Goal: Task Accomplishment & Management: Use online tool/utility

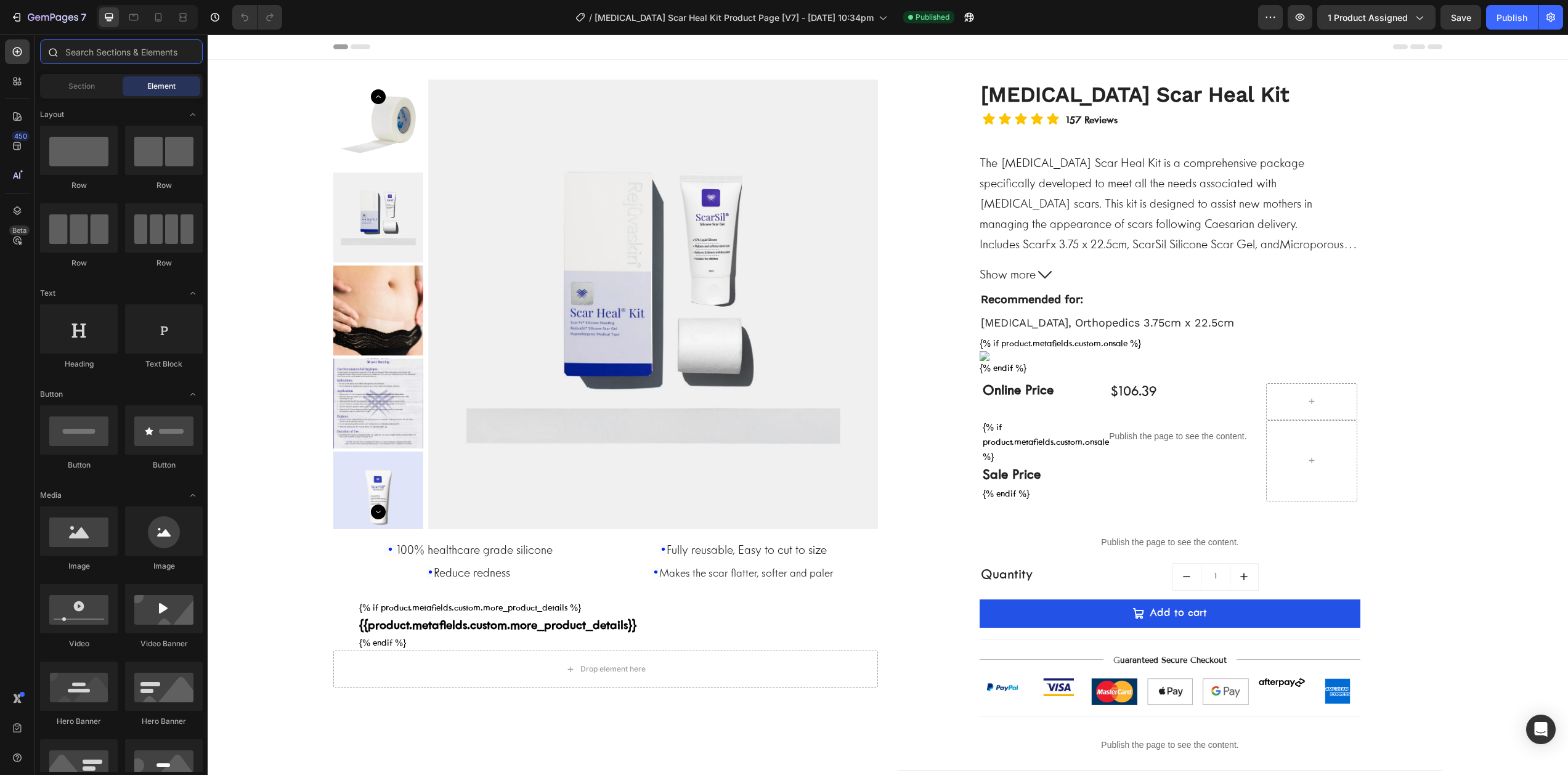
click at [77, 55] on input "text" at bounding box center [121, 51] width 163 height 24
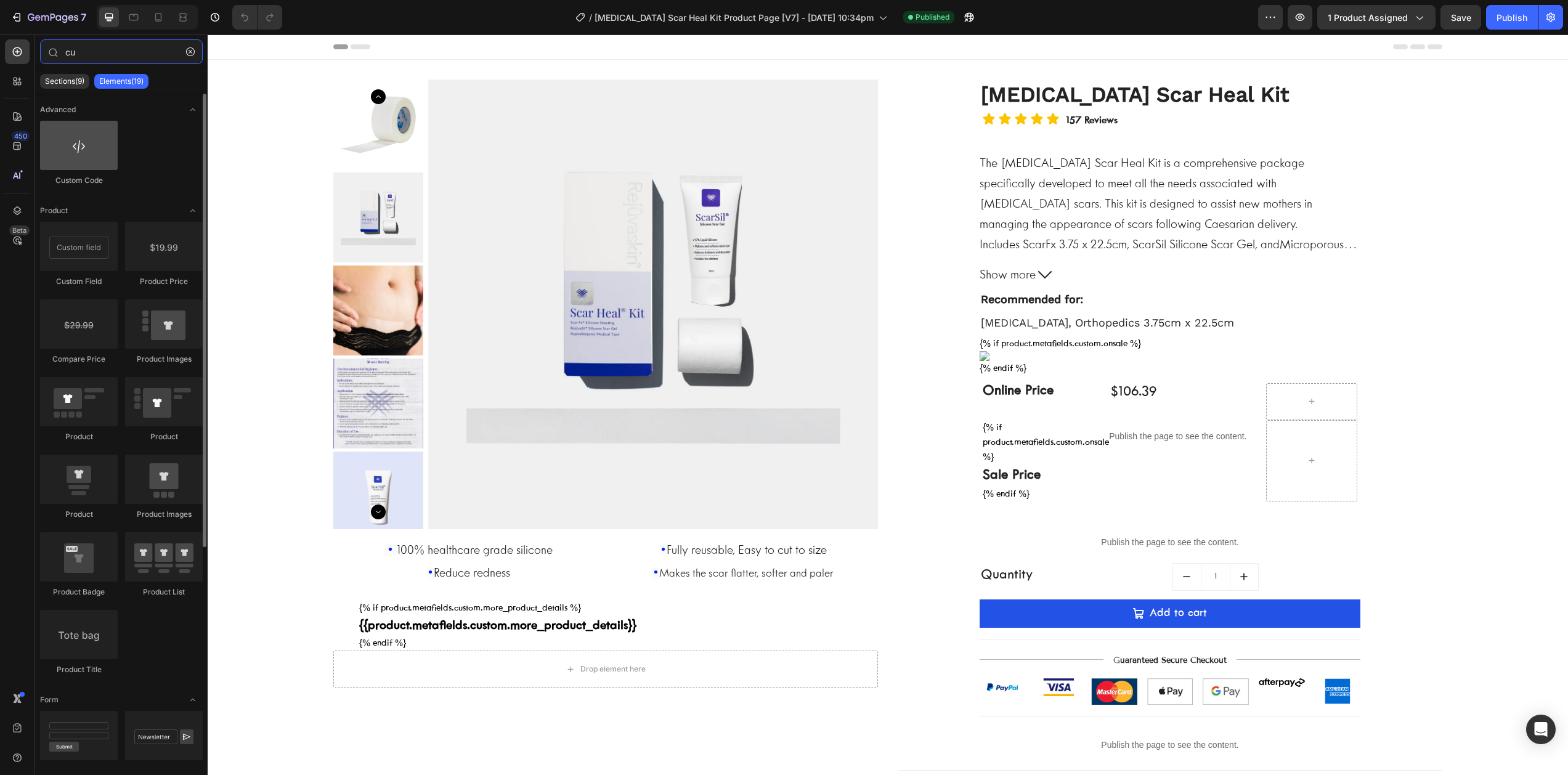
type input "cu"
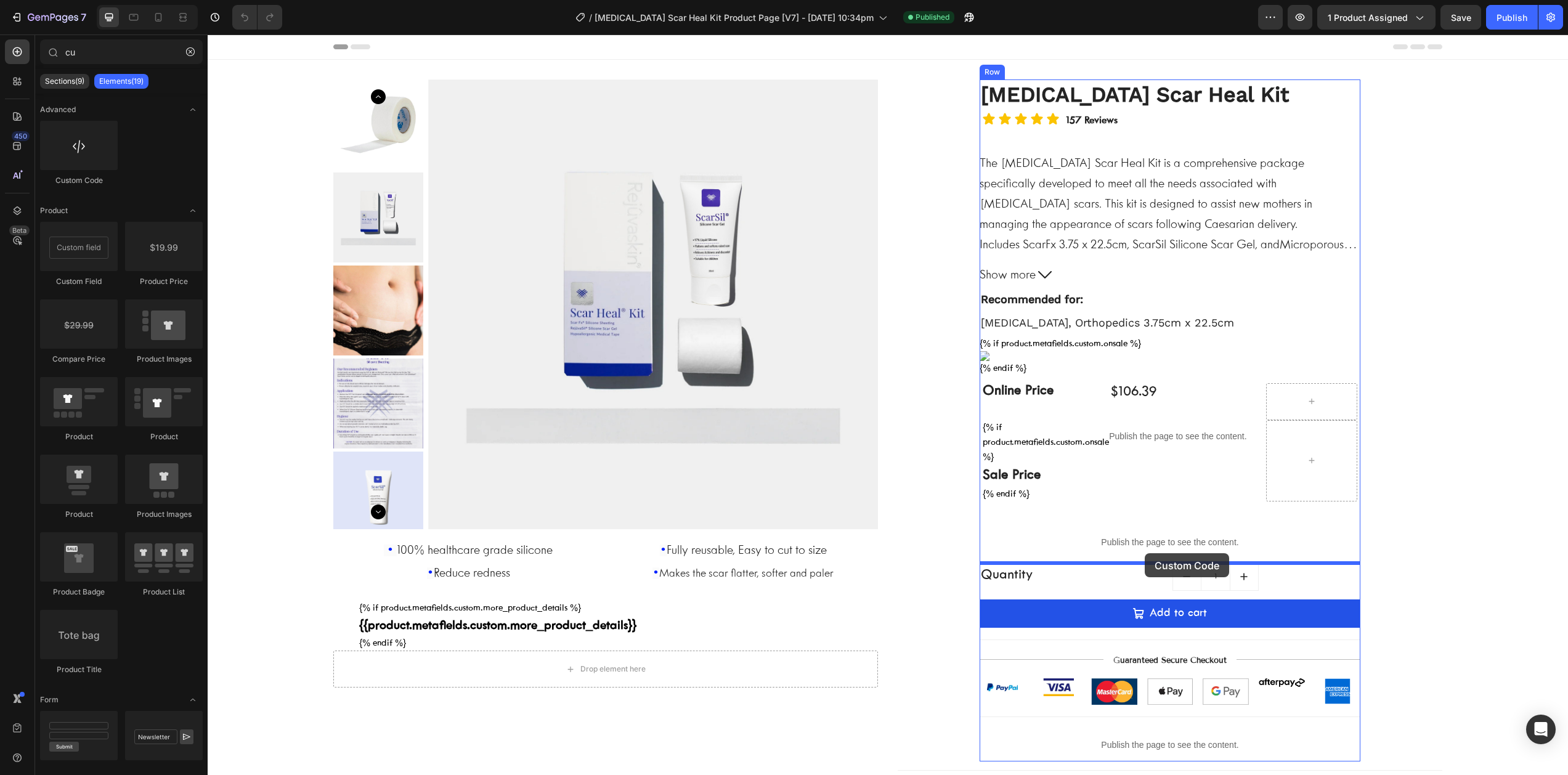
drag, startPoint x: 285, startPoint y: 179, endPoint x: 1145, endPoint y: 553, distance: 937.8
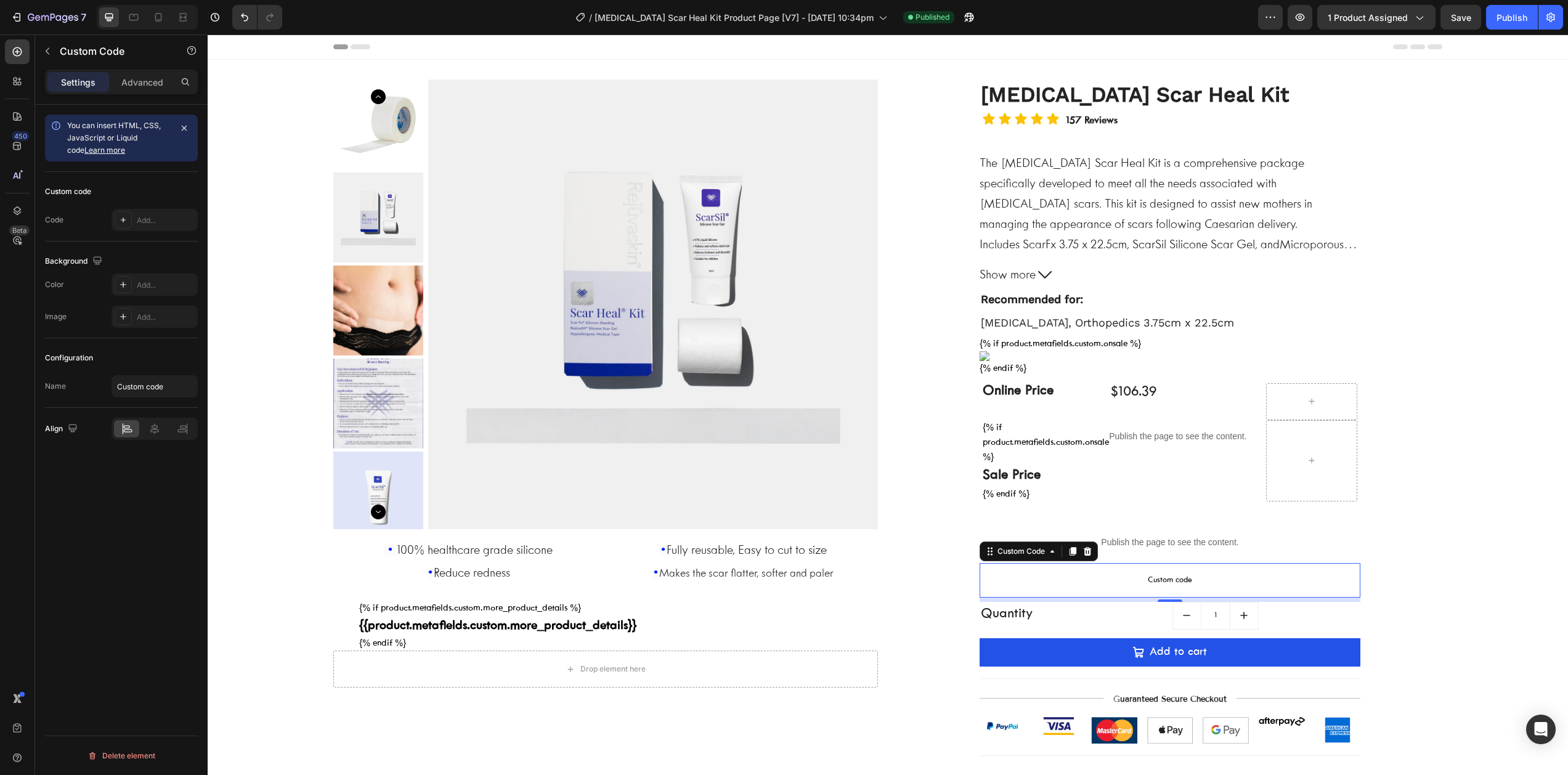
click at [1124, 583] on span "Custom code" at bounding box center [1170, 581] width 382 height 15
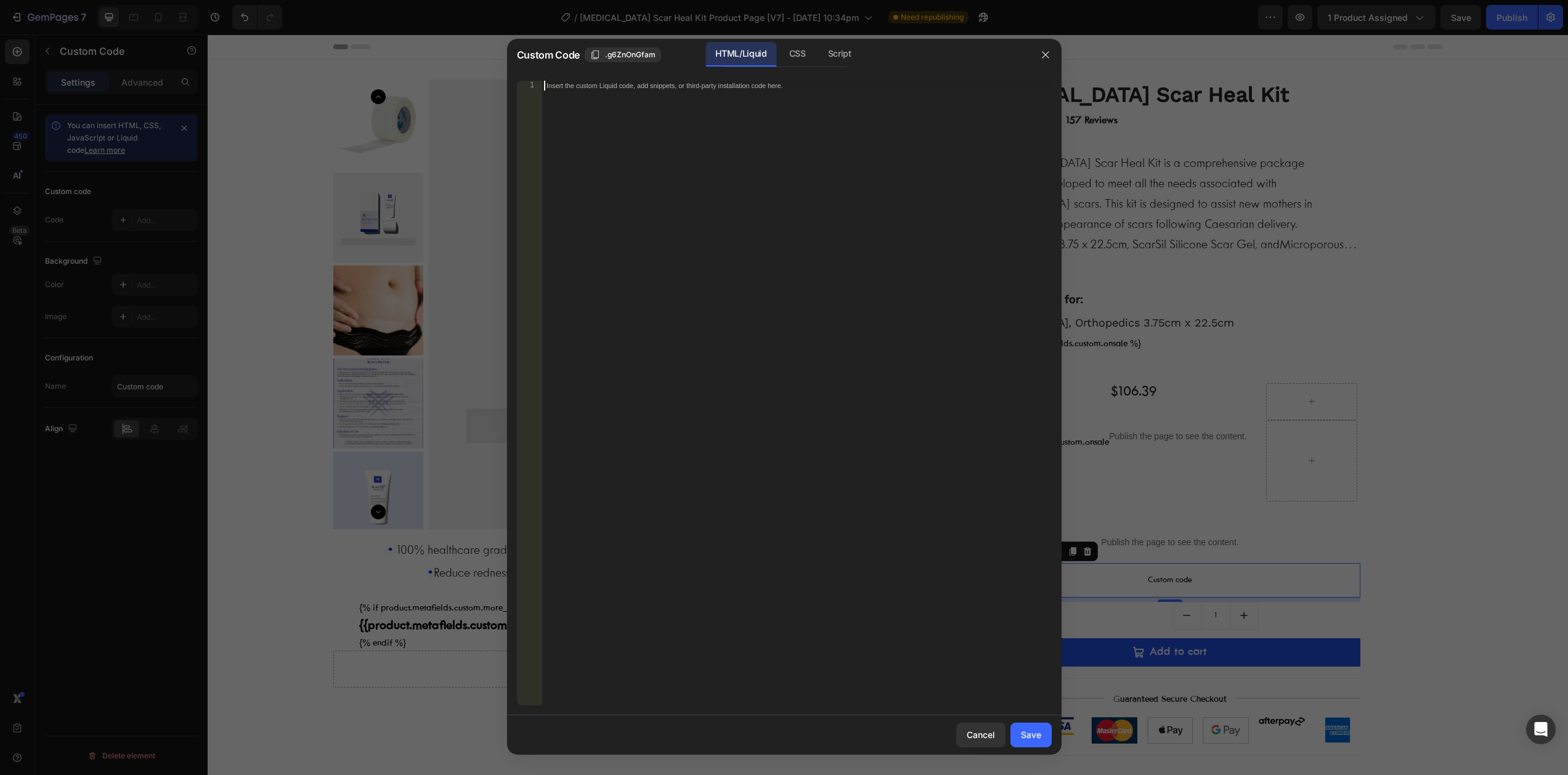
click at [678, 152] on div "Insert the custom Liquid code, add snippets, or third-party installation code h…" at bounding box center [796, 403] width 510 height 644
paste textarea "data-target="#sap-badge"></script>"
type textarea "data-target="#sap-badge"></script>"
click at [1037, 736] on div "Save" at bounding box center [1031, 734] width 21 height 13
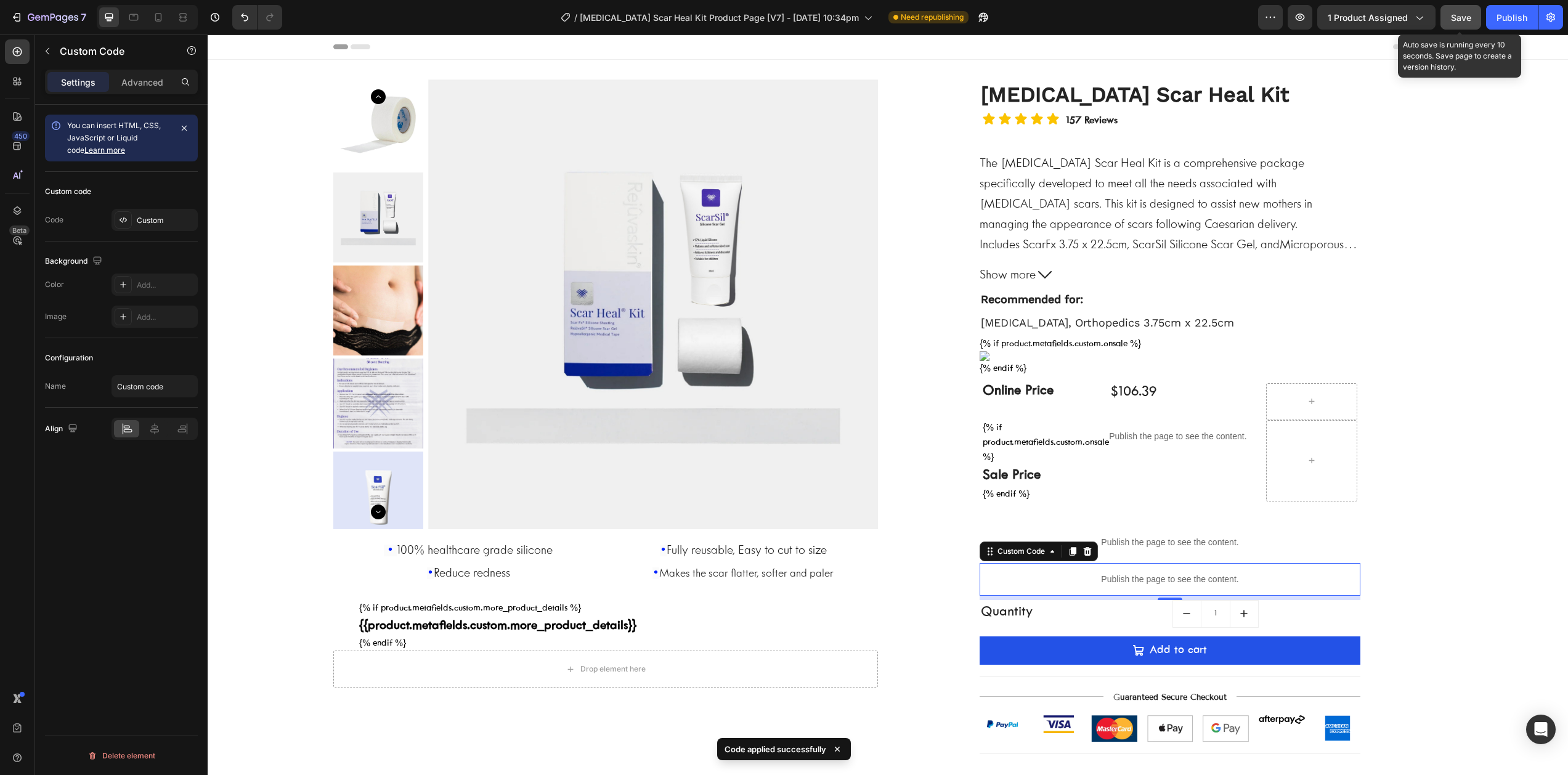
click at [1461, 19] on span "Save" at bounding box center [1461, 17] width 21 height 11
click at [1507, 15] on div "Publish" at bounding box center [1512, 17] width 31 height 13
